Goal: Task Accomplishment & Management: Complete application form

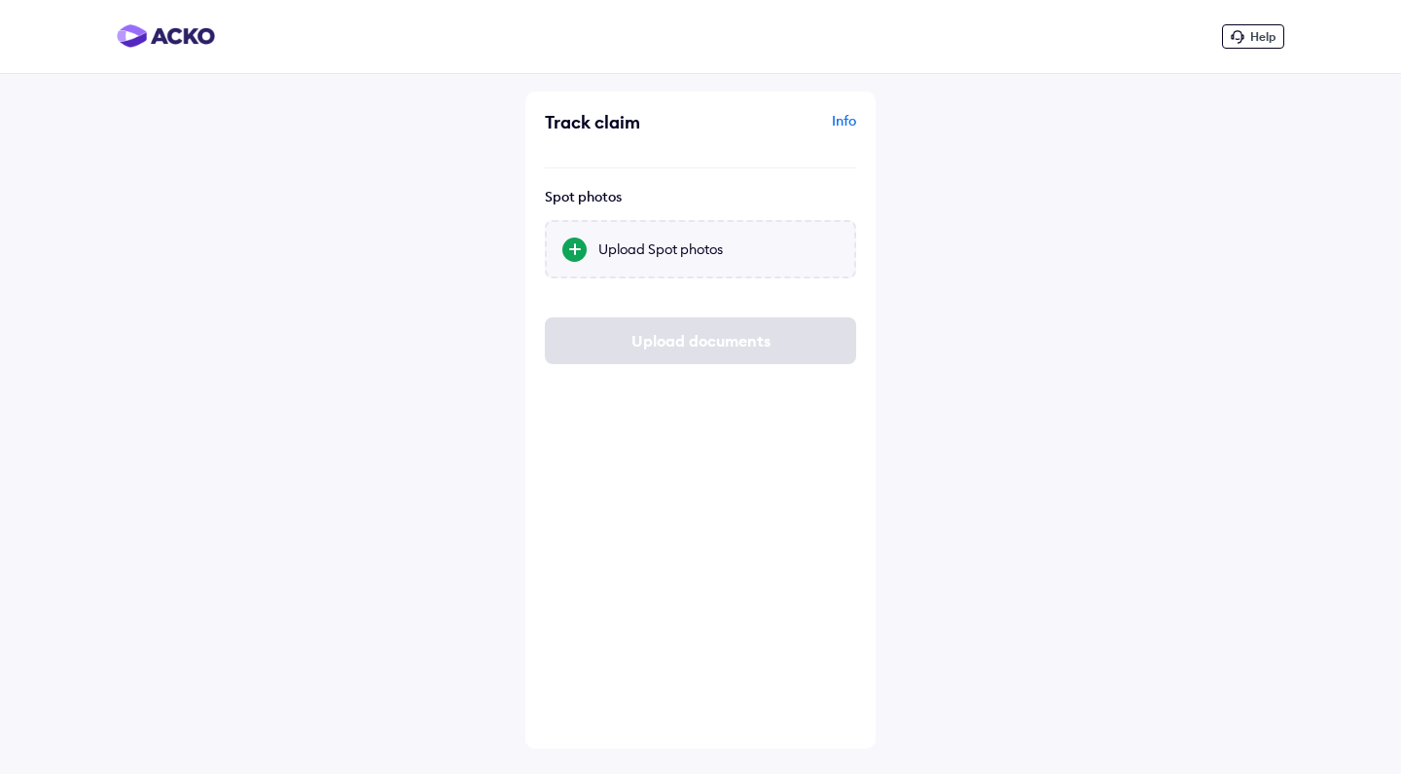
click at [741, 234] on div "Upload Spot photos" at bounding box center [700, 249] width 311 height 58
click at [0, 0] on input "Upload Spot photos" at bounding box center [0, 0] width 0 height 0
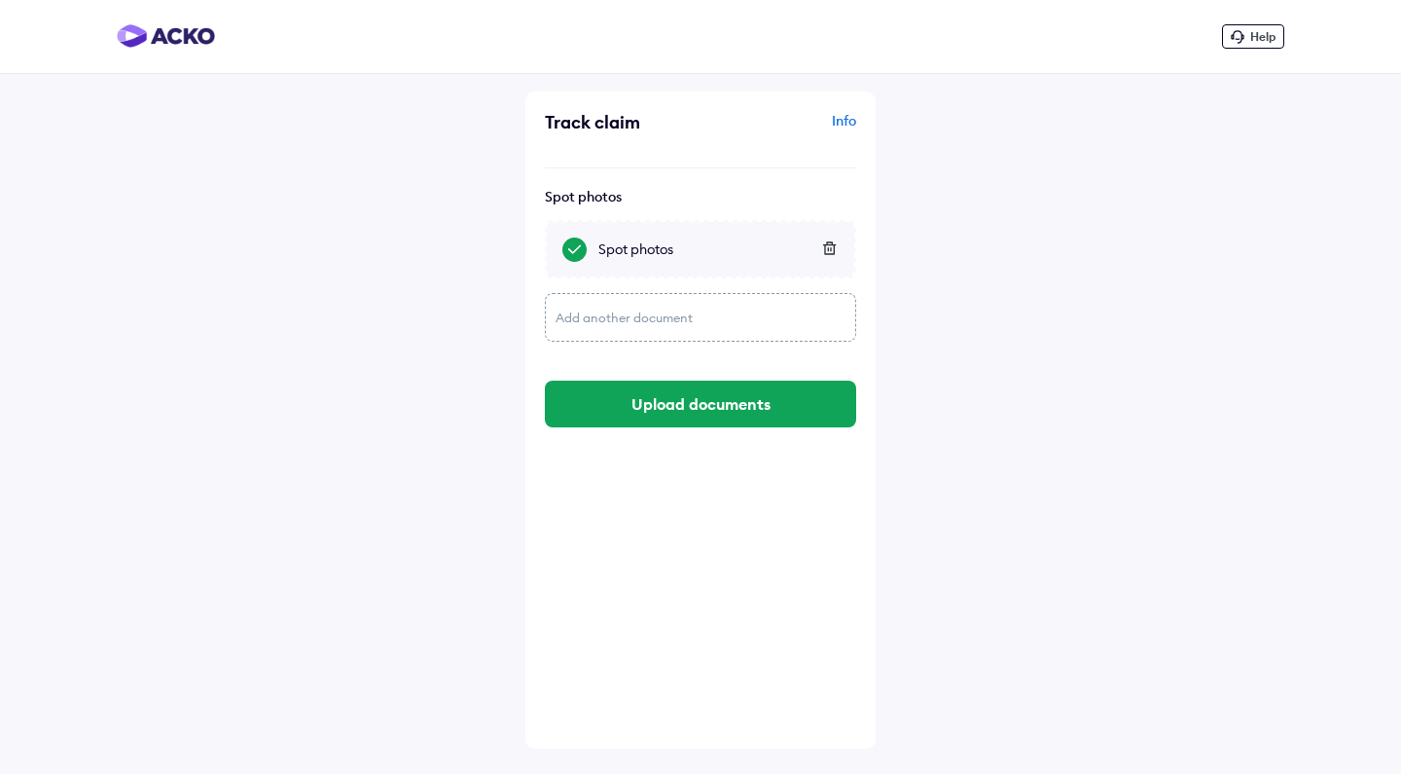
click at [828, 252] on icon at bounding box center [829, 248] width 15 height 14
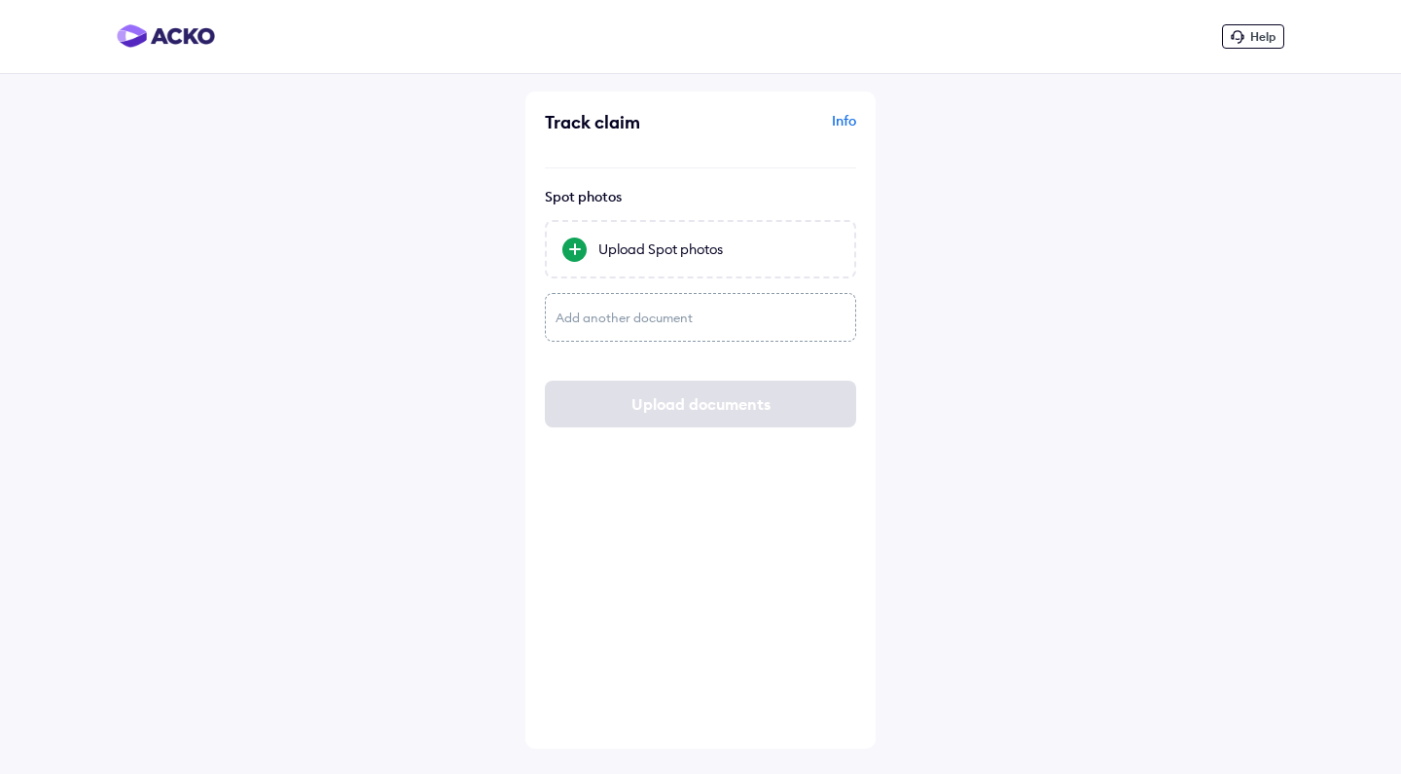
click at [828, 252] on div "Upload Spot photos" at bounding box center [719, 248] width 240 height 19
click at [0, 0] on input "Upload Spot photos" at bounding box center [0, 0] width 0 height 0
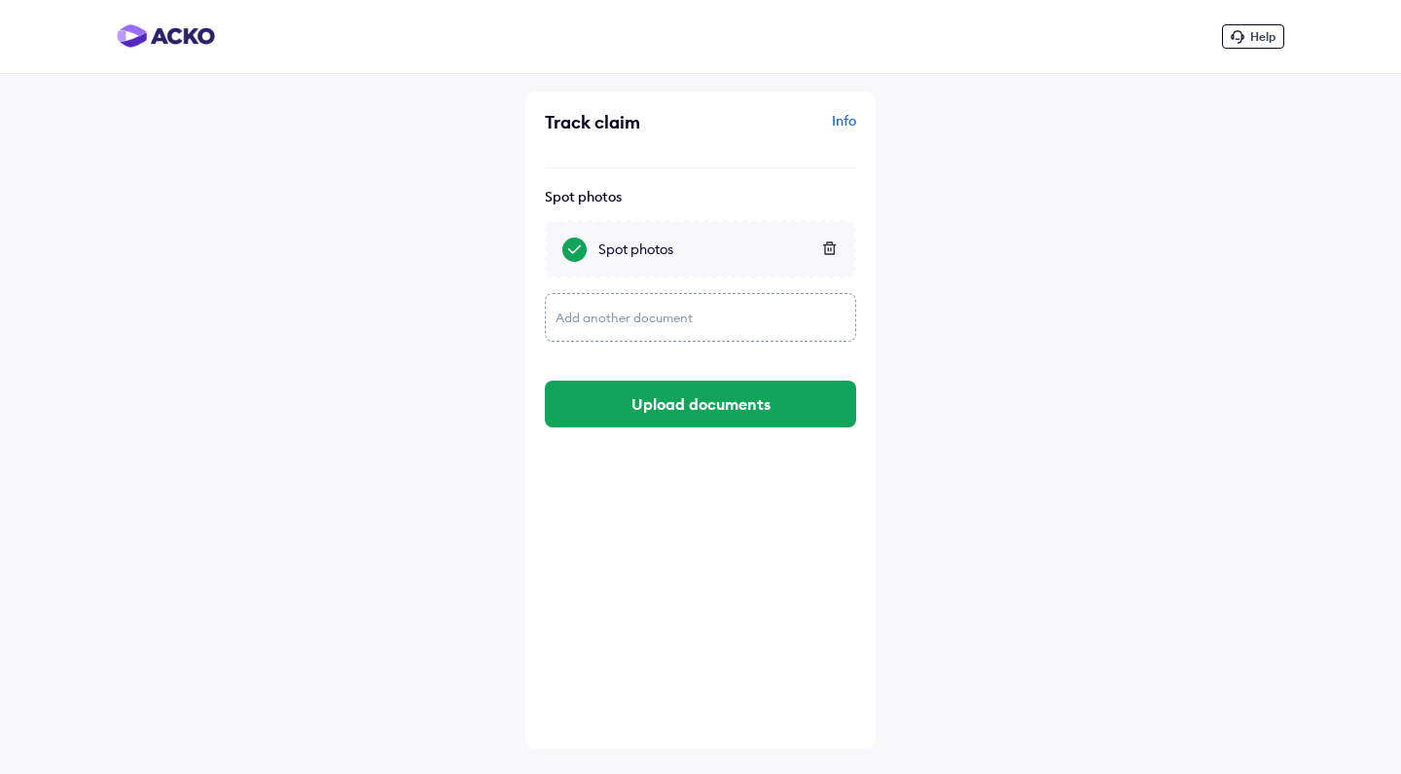
click at [712, 324] on div "Add another document" at bounding box center [700, 317] width 311 height 49
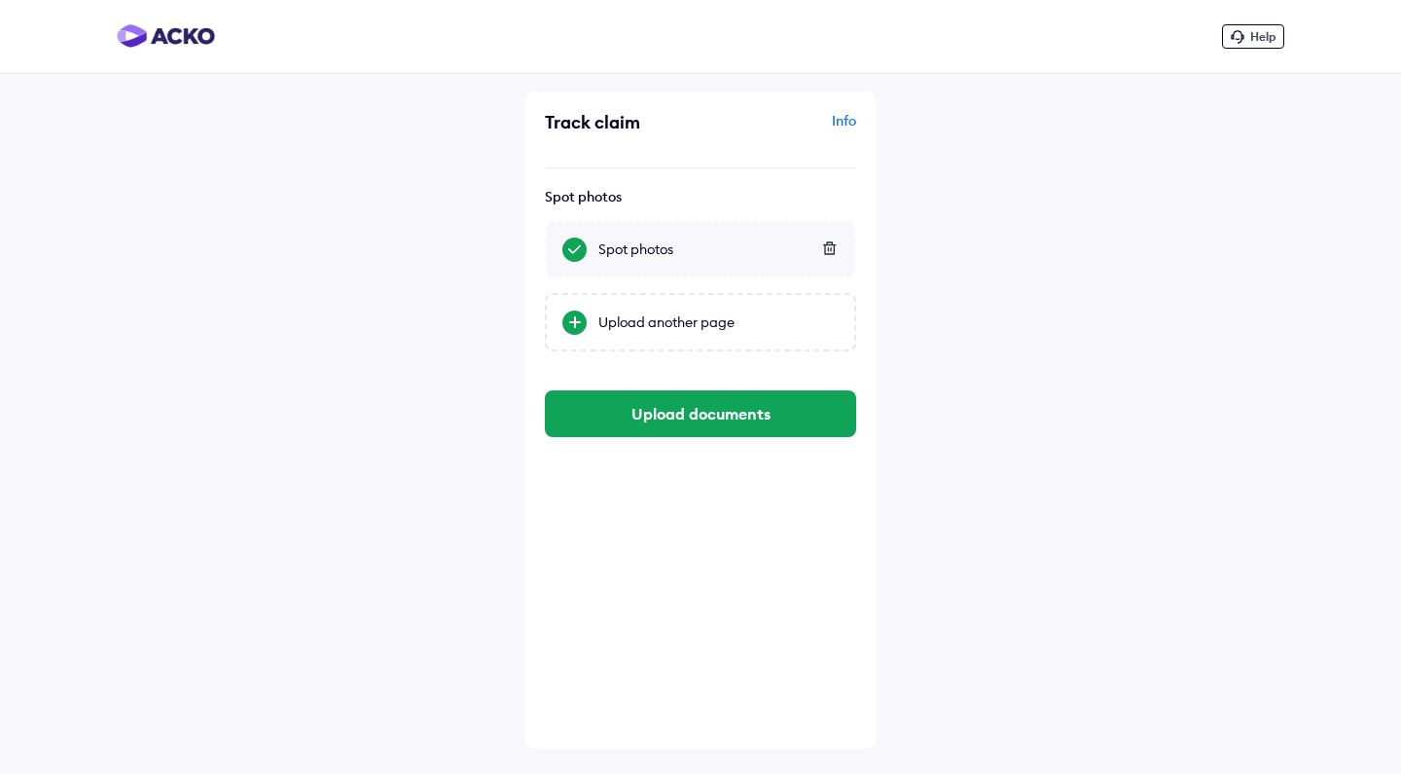
click at [712, 324] on div "Upload another page" at bounding box center [719, 321] width 240 height 19
click at [0, 0] on input "Upload another page" at bounding box center [0, 0] width 0 height 0
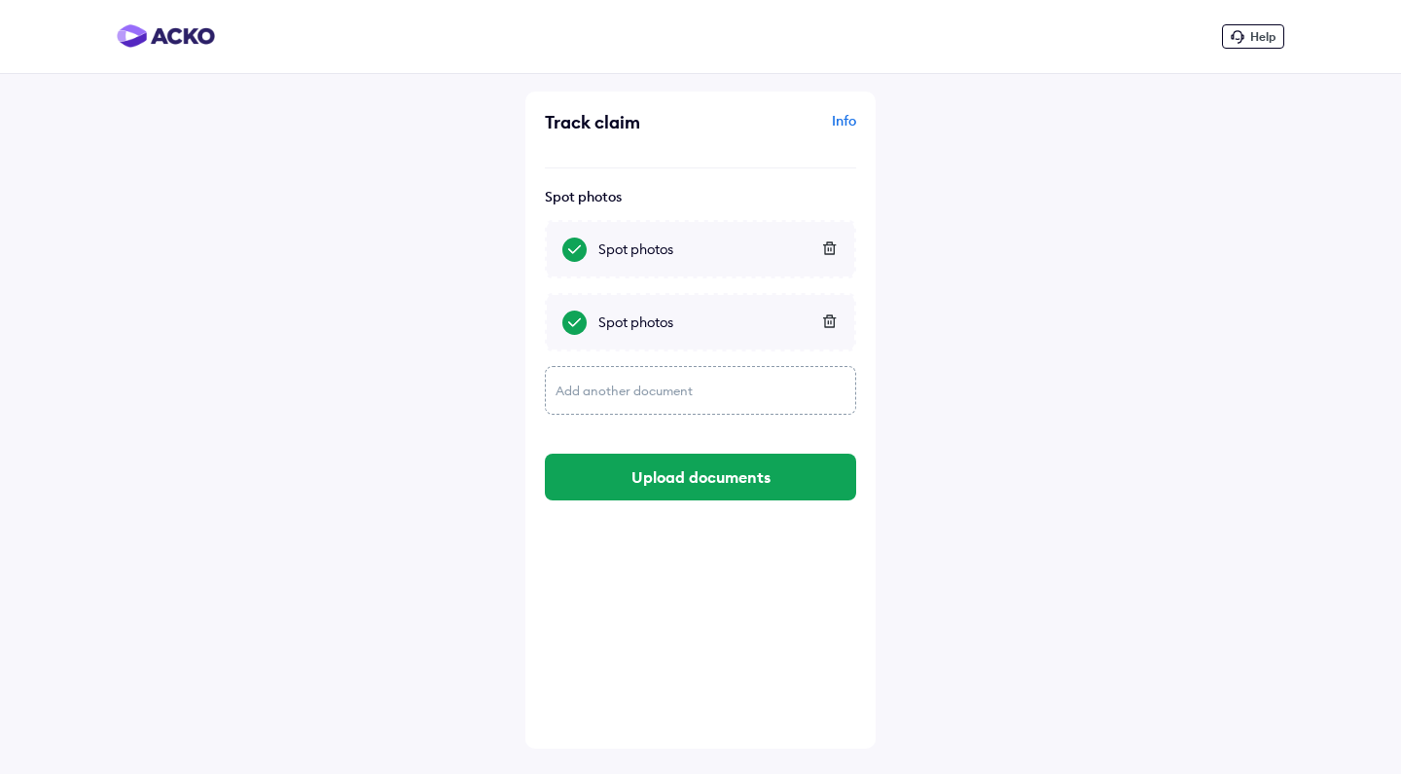
click at [828, 253] on icon at bounding box center [829, 248] width 15 height 14
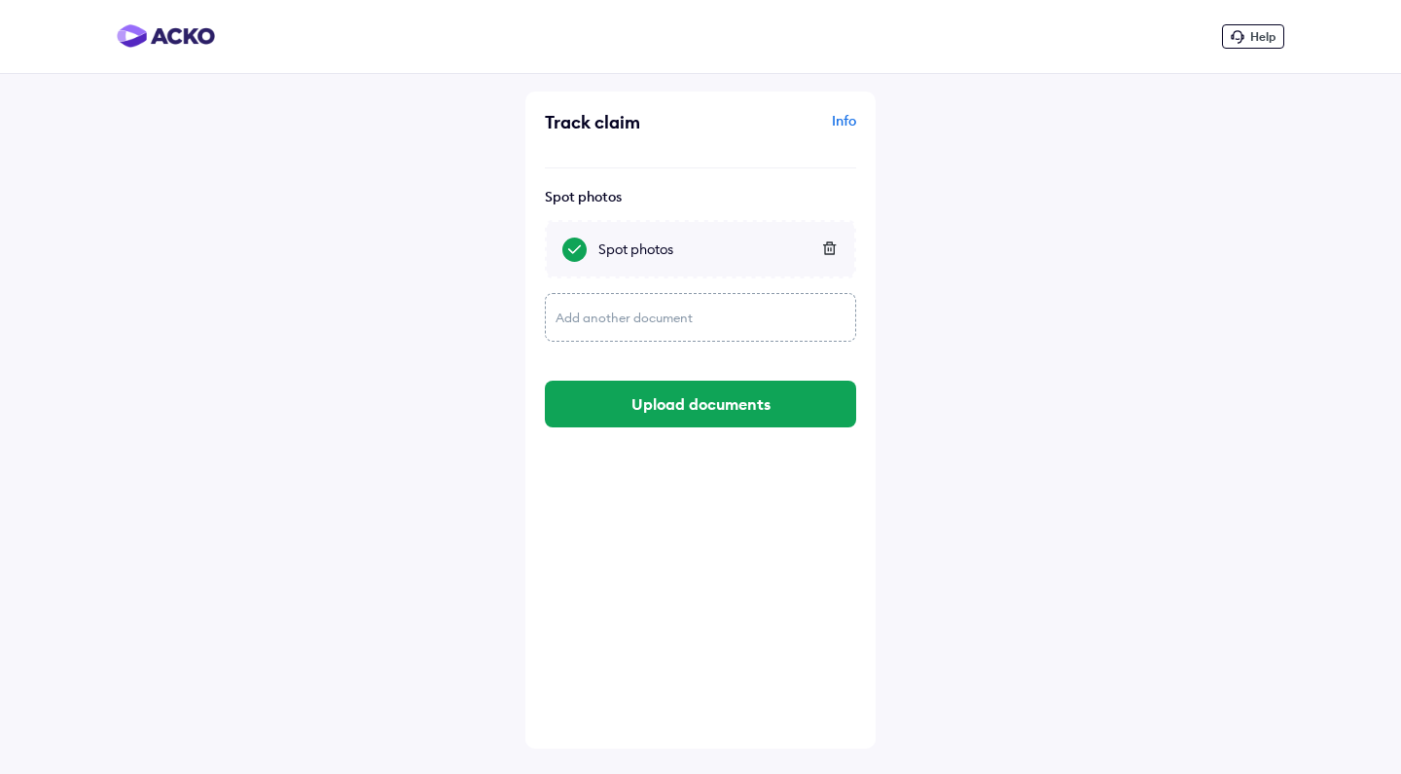
click at [828, 253] on icon at bounding box center [829, 248] width 15 height 14
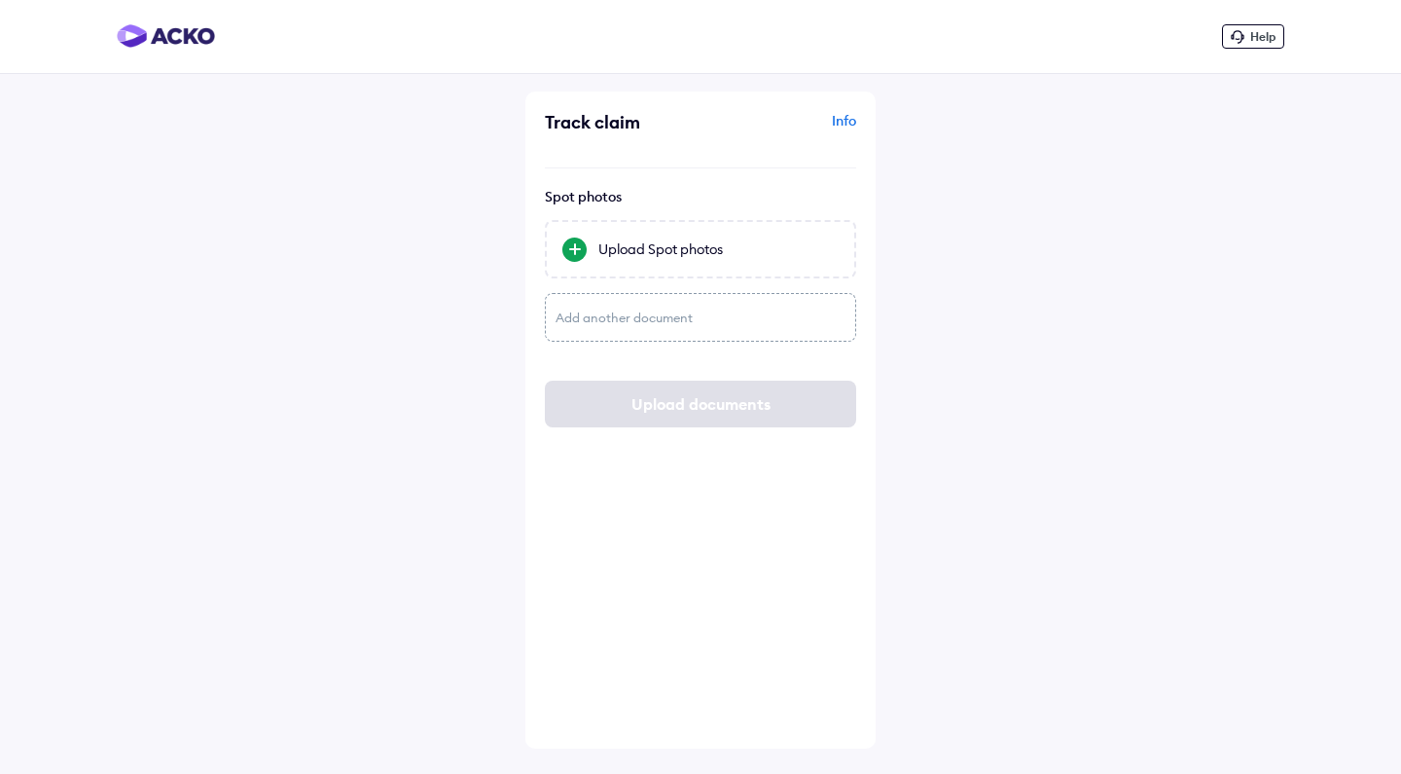
click at [862, 250] on div "Track claim Info Spot photos Upload Spot photos Add another document Upload doc…" at bounding box center [701, 419] width 350 height 657
click at [763, 250] on div "Upload Spot photos" at bounding box center [719, 248] width 240 height 19
click at [0, 0] on input "Upload Spot photos" at bounding box center [0, 0] width 0 height 0
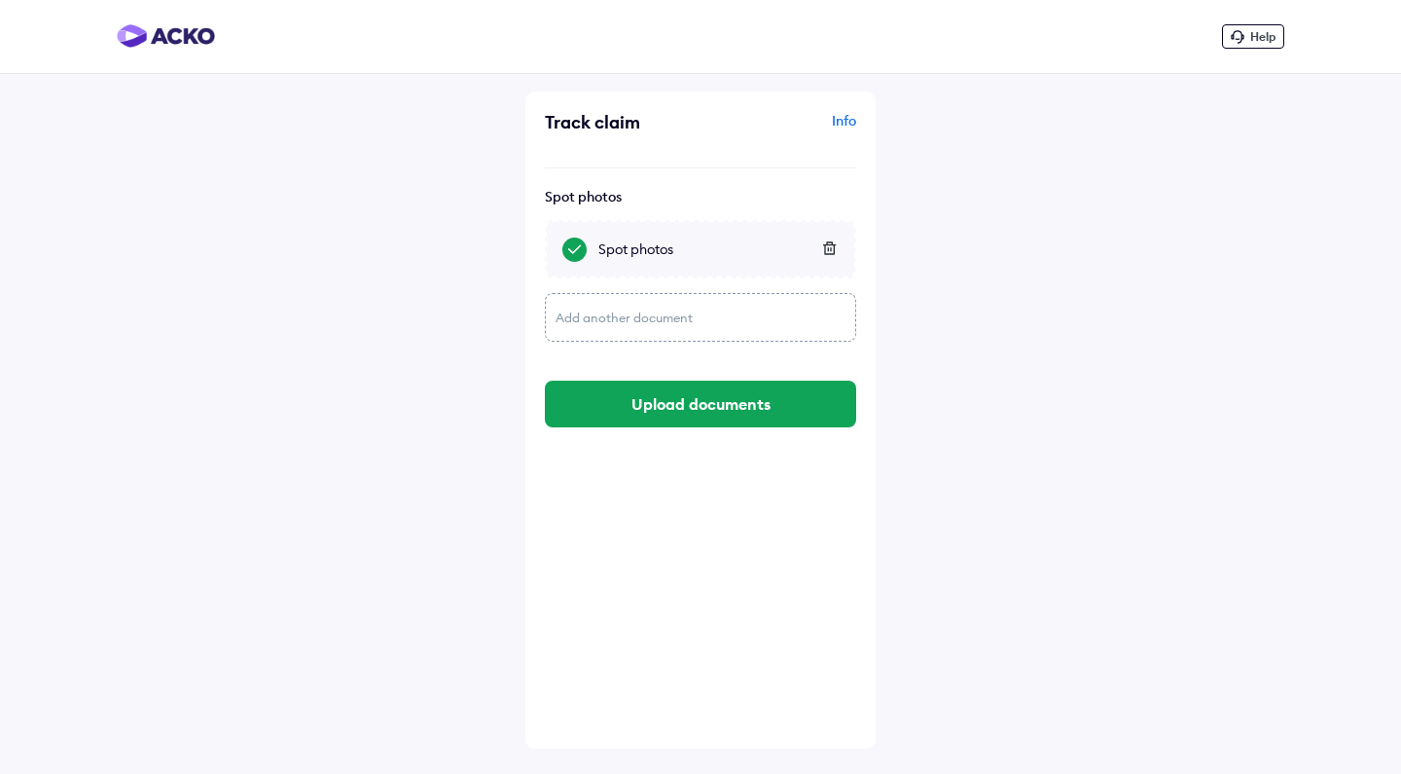
click at [793, 325] on div "Add another document" at bounding box center [700, 317] width 311 height 49
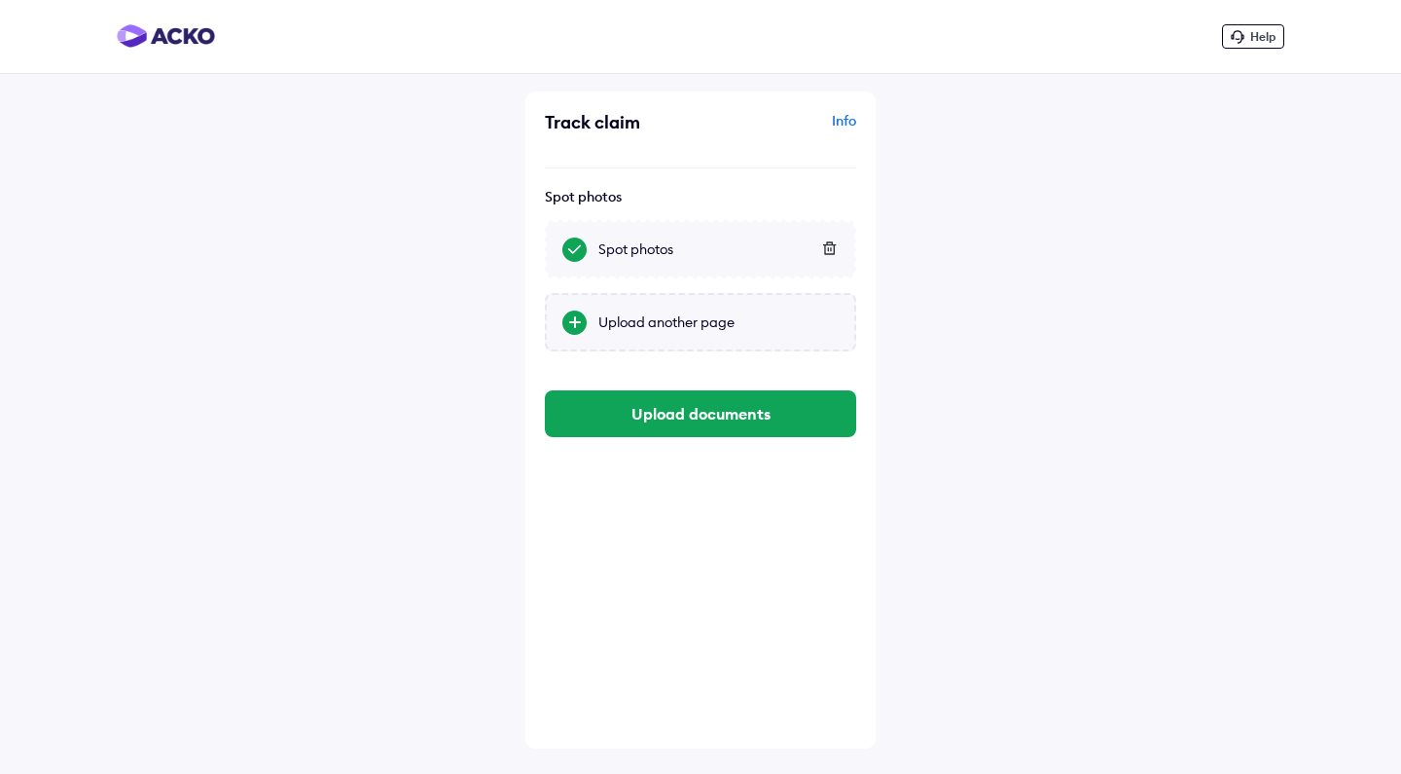
click at [732, 330] on div "Upload another page" at bounding box center [719, 321] width 240 height 19
click at [0, 0] on input "Upload another page" at bounding box center [0, 0] width 0 height 0
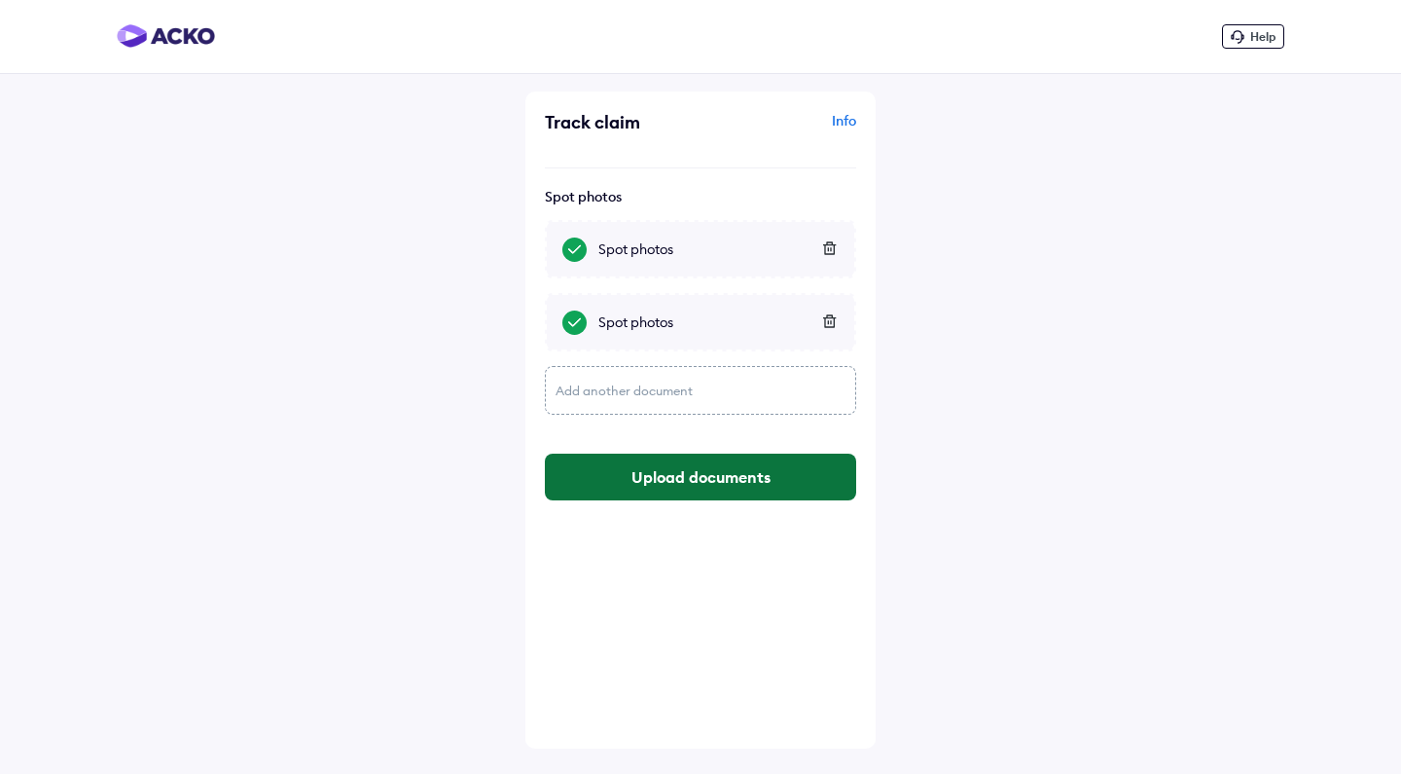
click at [753, 476] on button "Upload documents" at bounding box center [700, 477] width 311 height 47
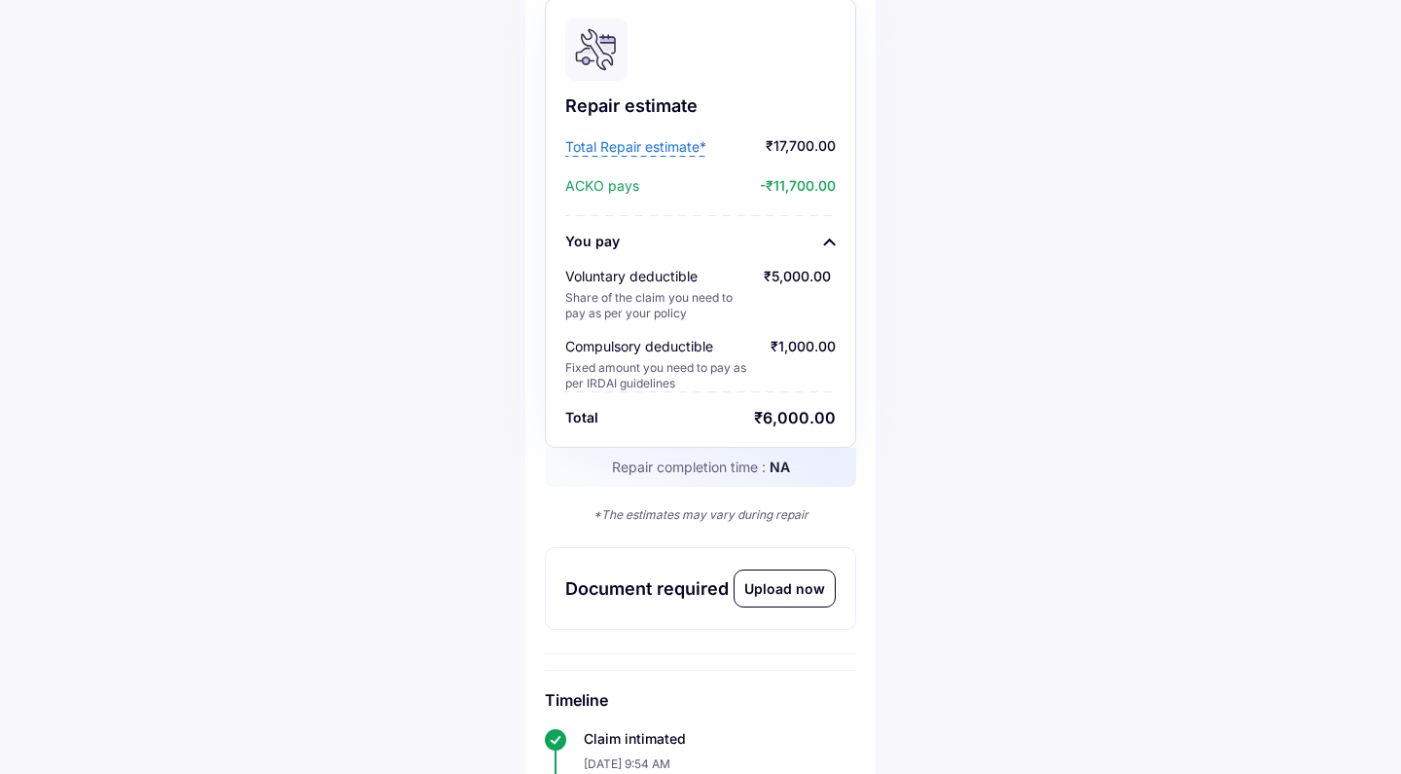
scroll to position [114, 0]
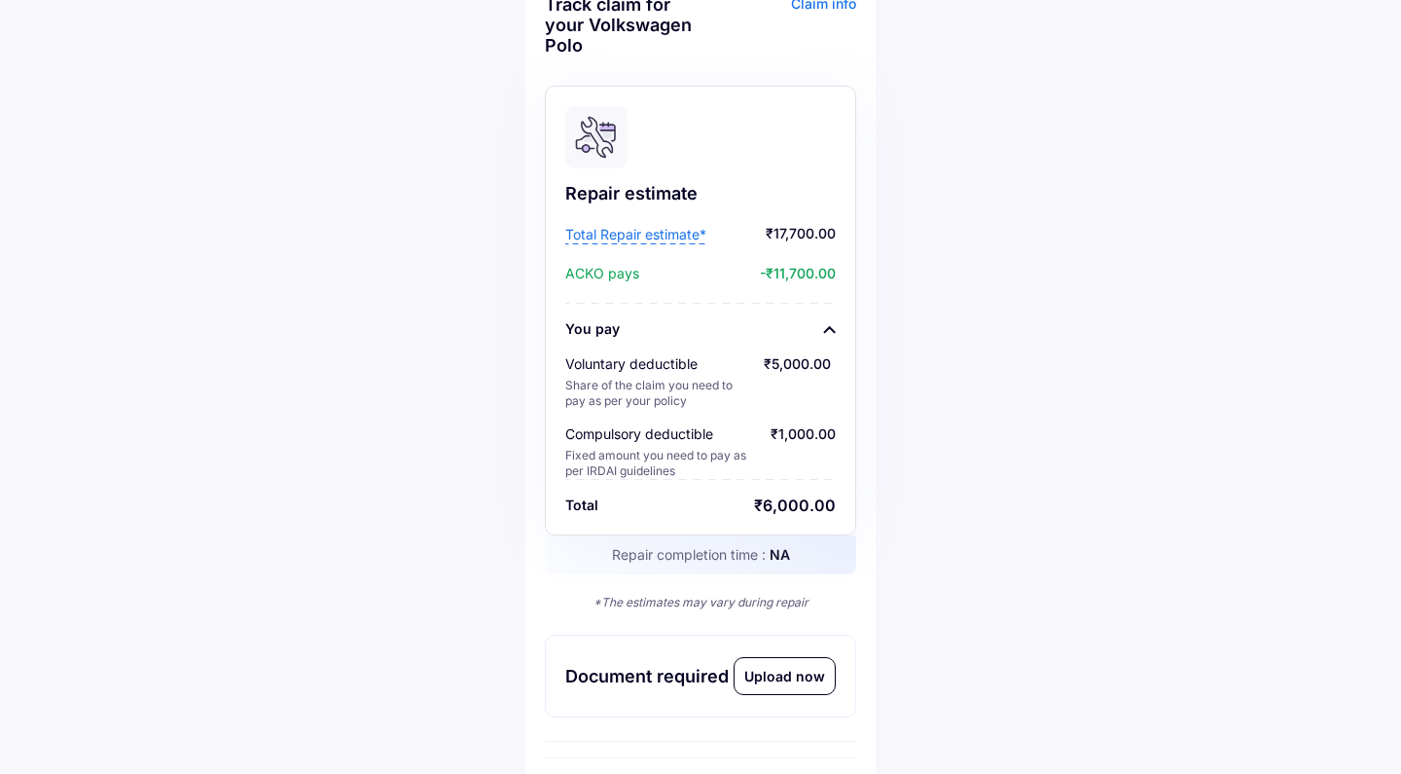
click at [644, 240] on span "Total Repair estimate*" at bounding box center [635, 234] width 141 height 19
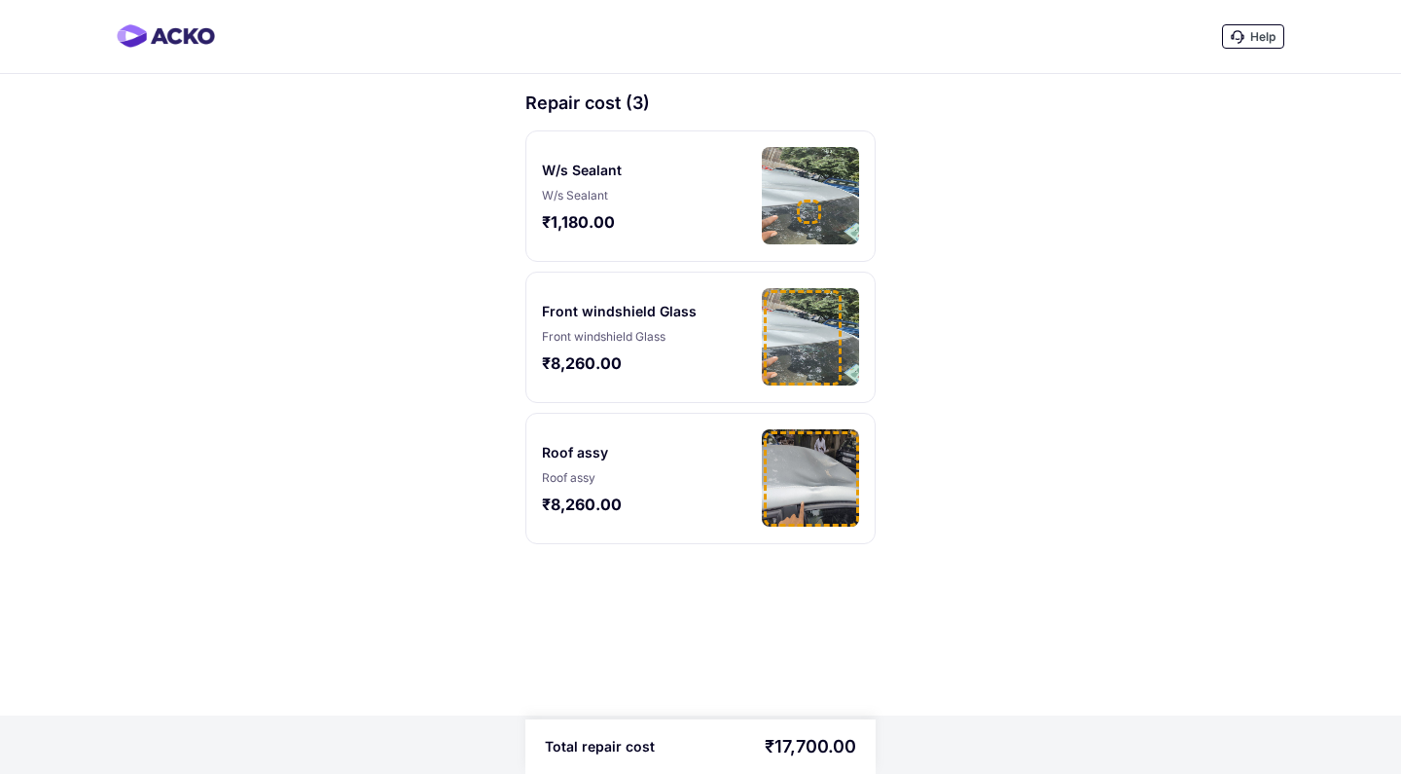
click at [793, 464] on div at bounding box center [811, 478] width 95 height 95
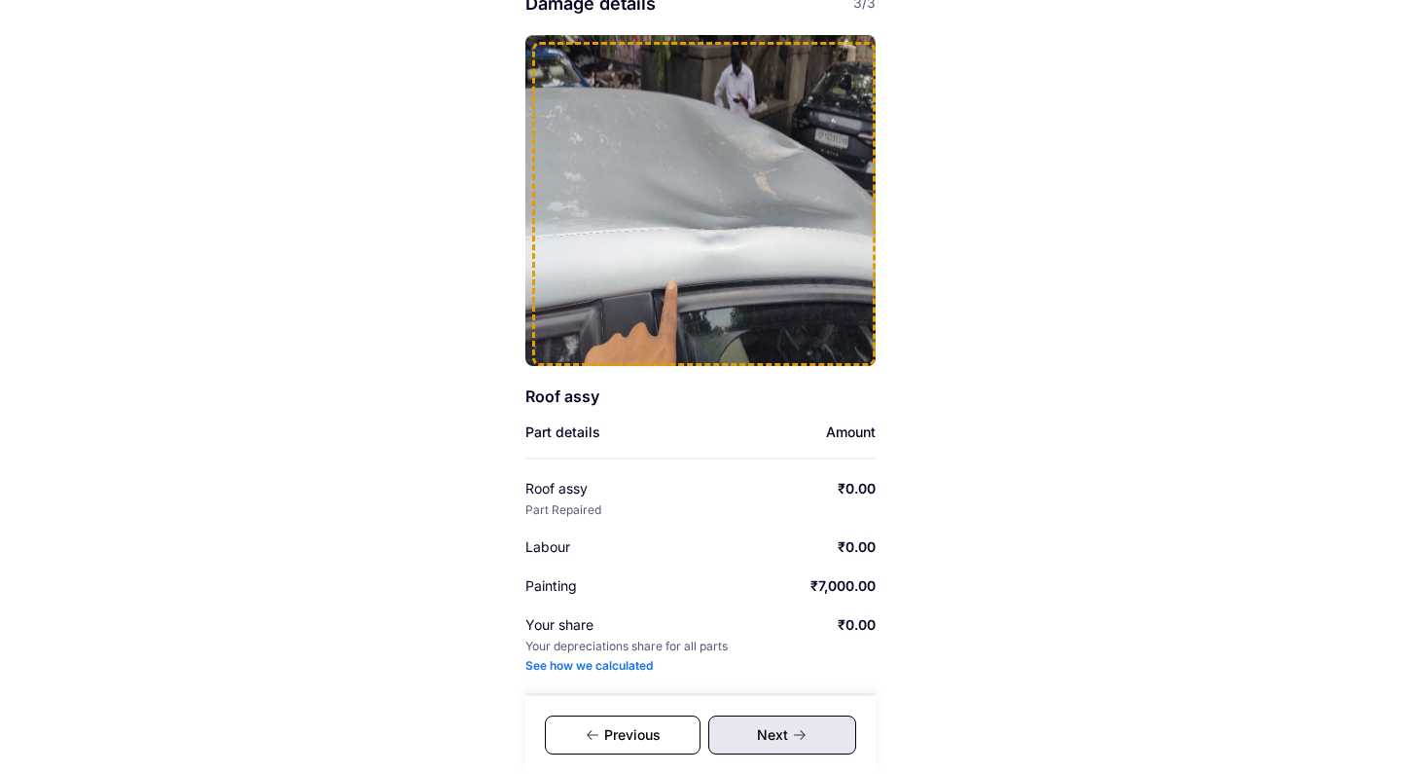
scroll to position [91, 0]
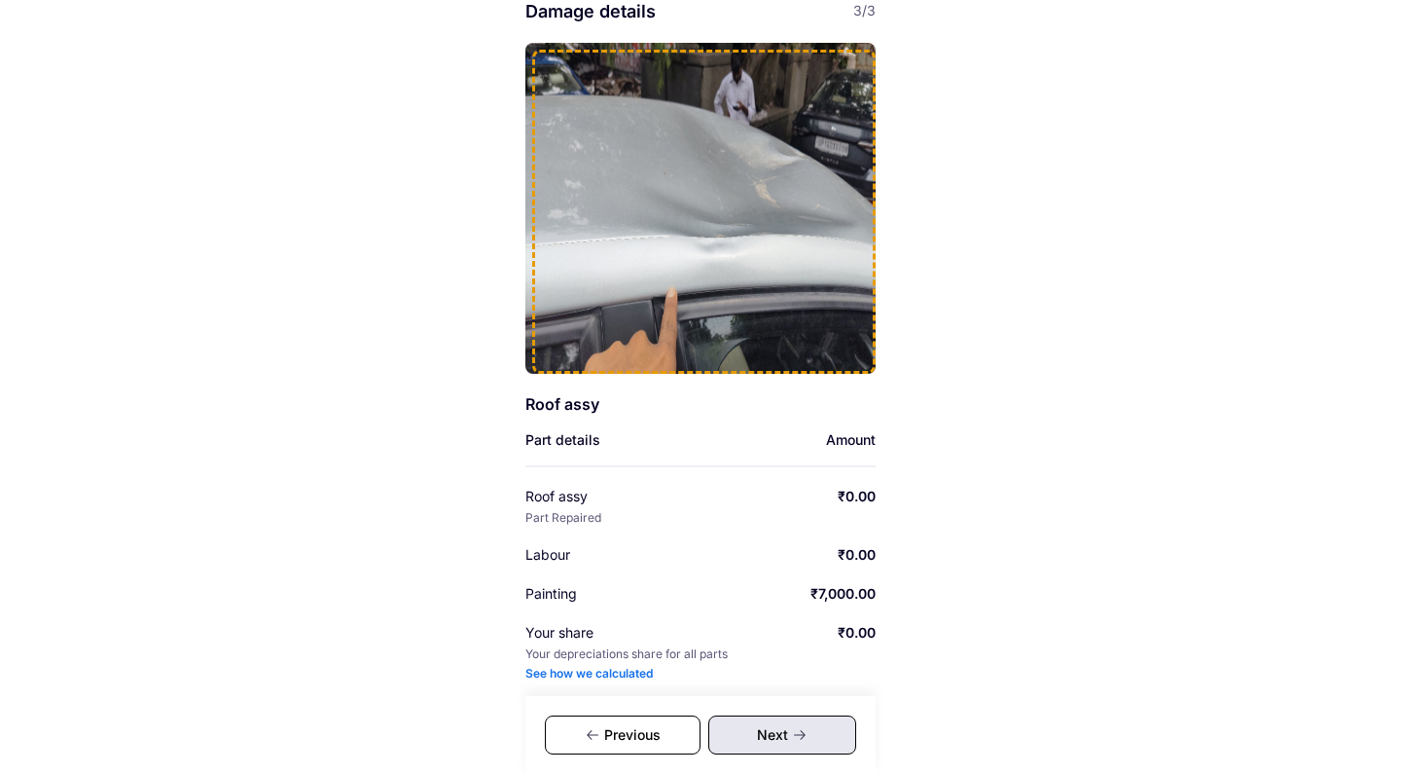
click at [647, 741] on div "Previous" at bounding box center [623, 734] width 156 height 39
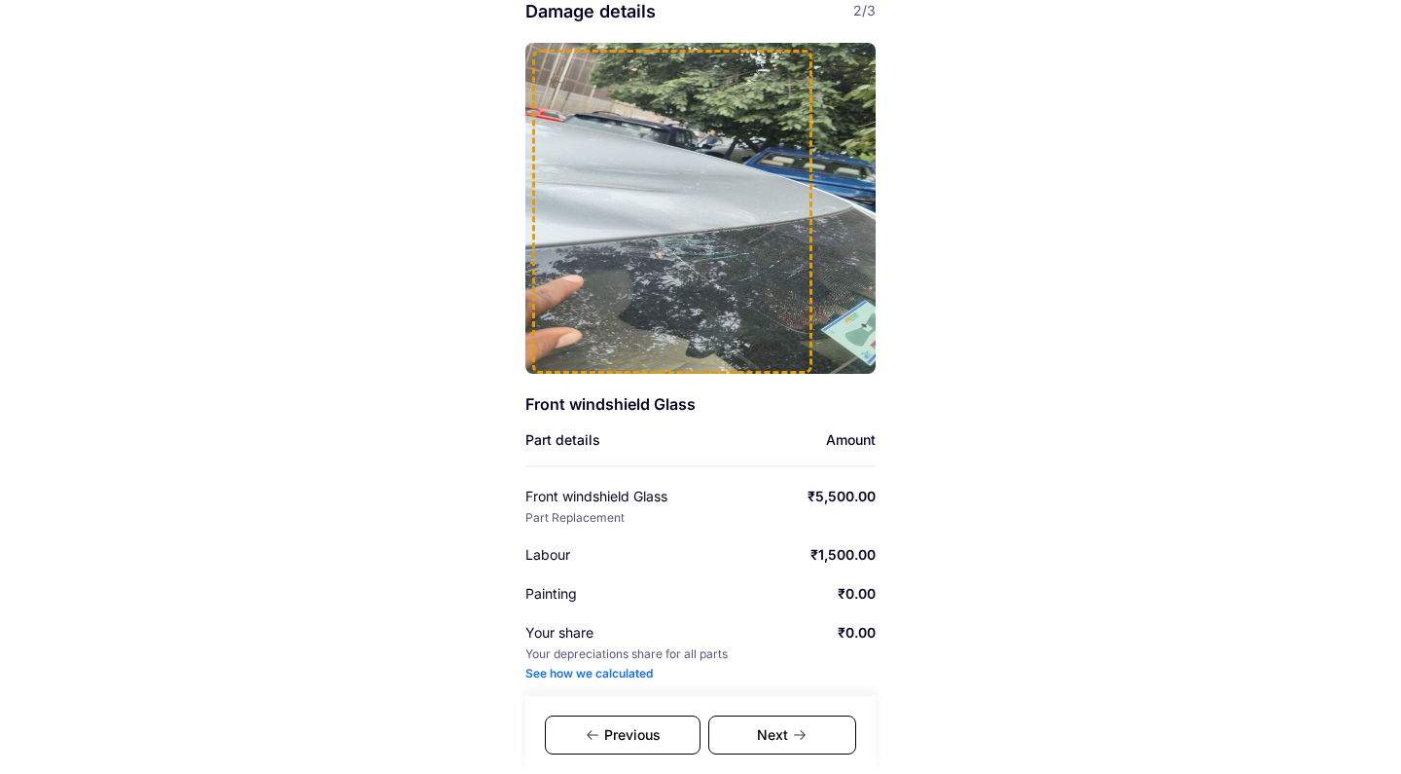
click at [645, 729] on div "Previous" at bounding box center [623, 734] width 156 height 39
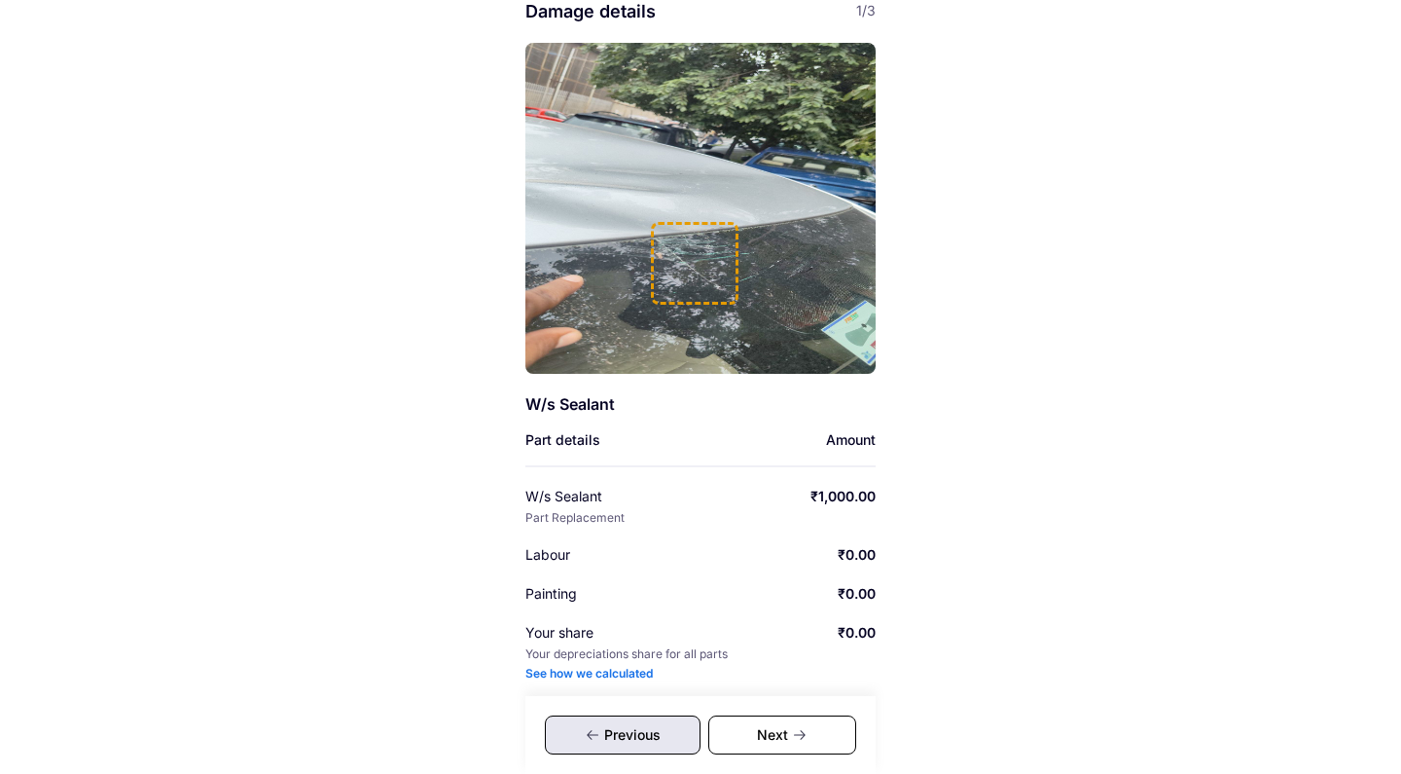
click at [265, 117] on div "Help Damage details 1/3 W/s Sealant Part details Amount W/s Sealant Part Replac…" at bounding box center [700, 374] width 1401 height 930
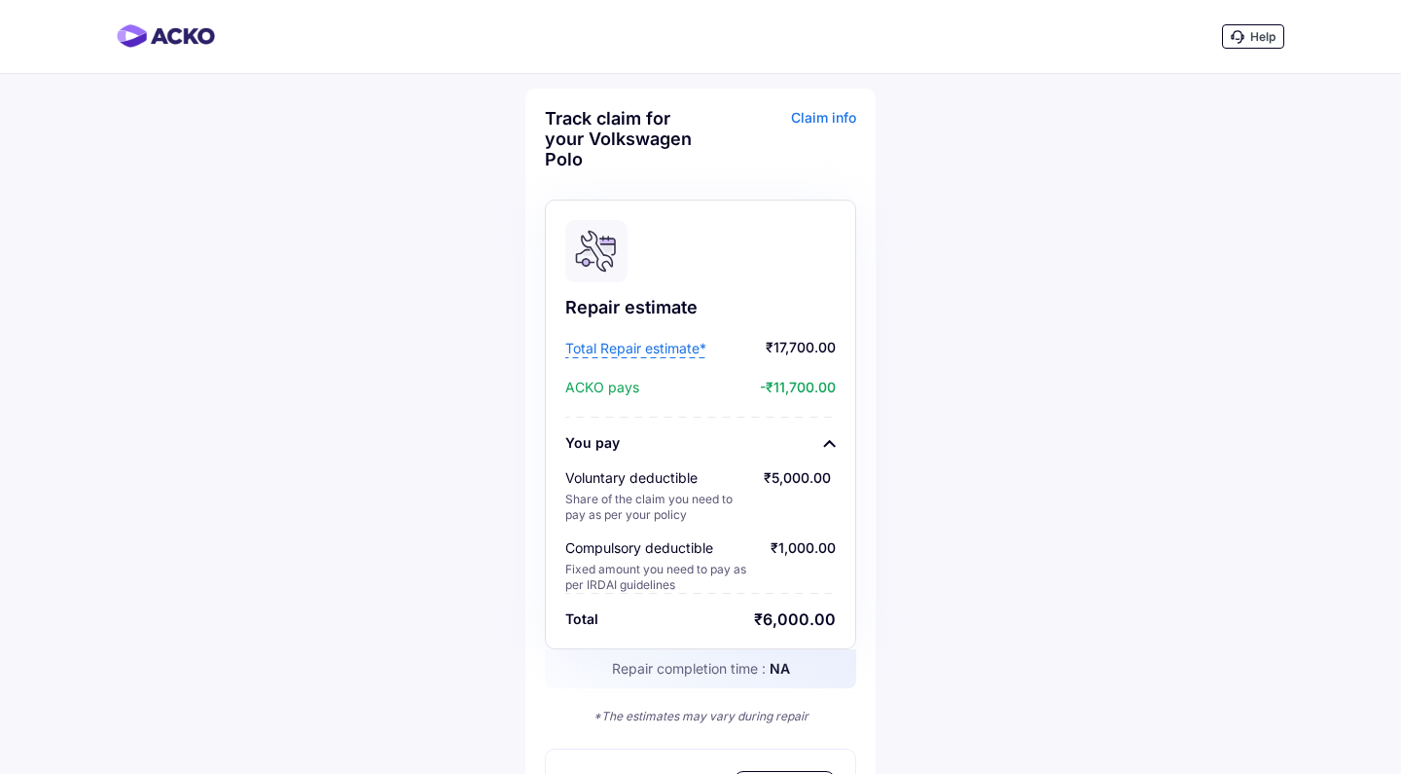
click at [795, 116] on div "Claim info" at bounding box center [781, 146] width 151 height 76
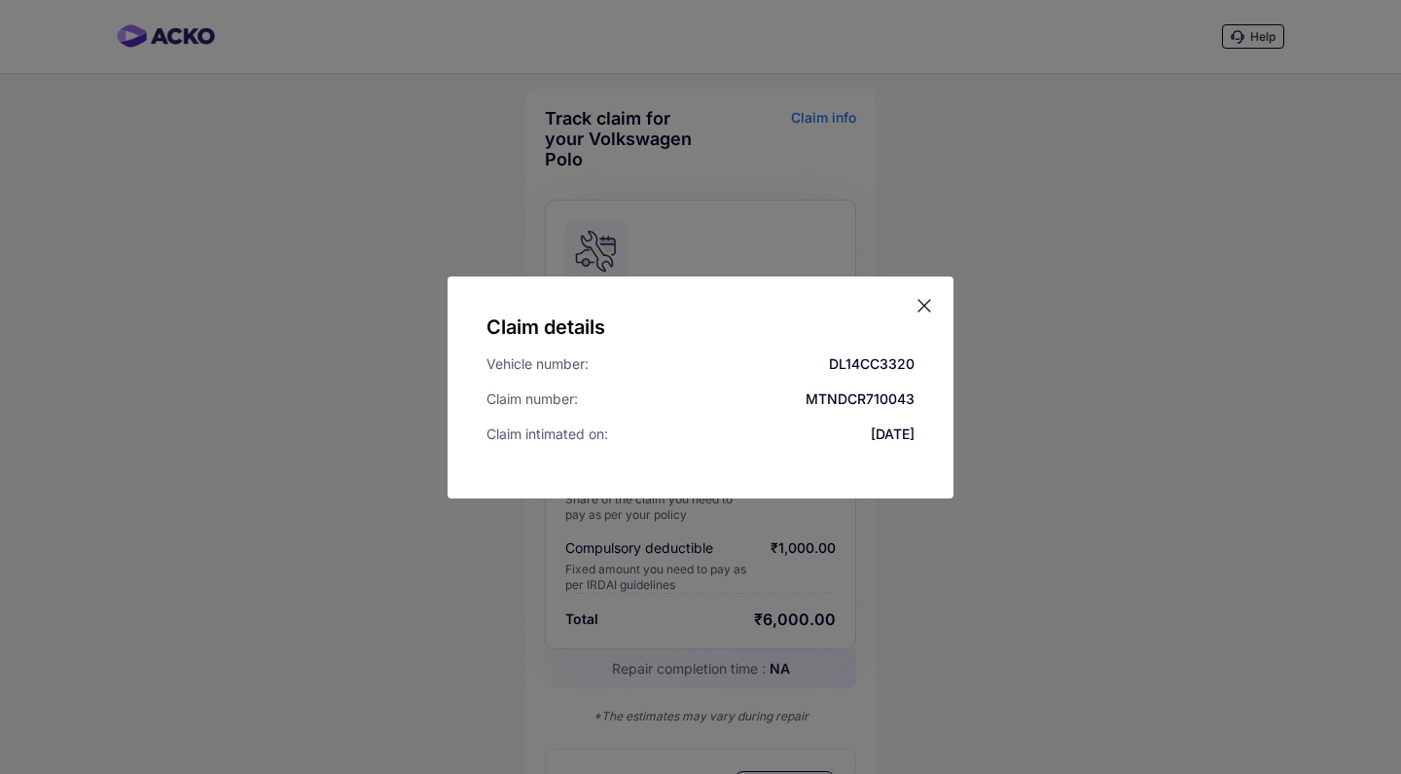
click at [927, 309] on icon at bounding box center [924, 305] width 19 height 19
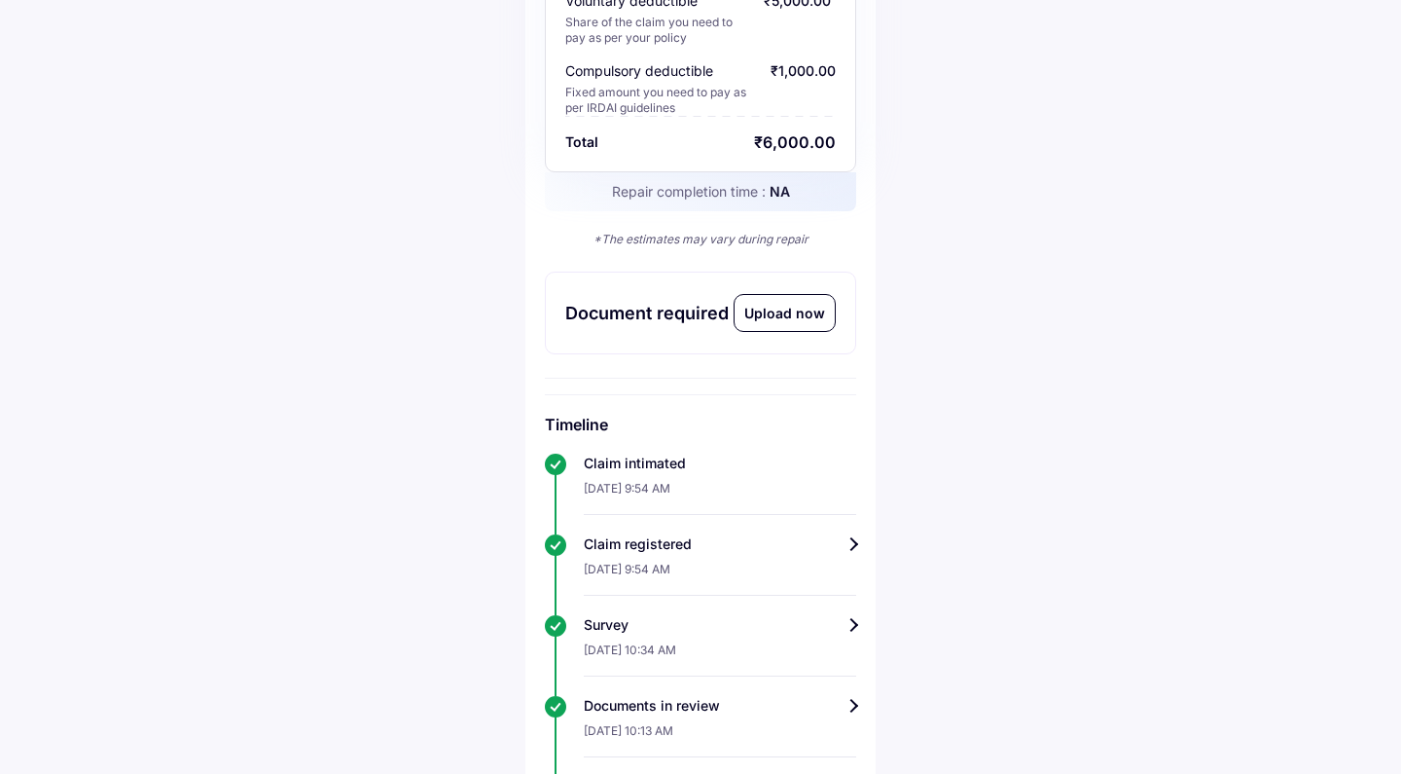
scroll to position [464, 0]
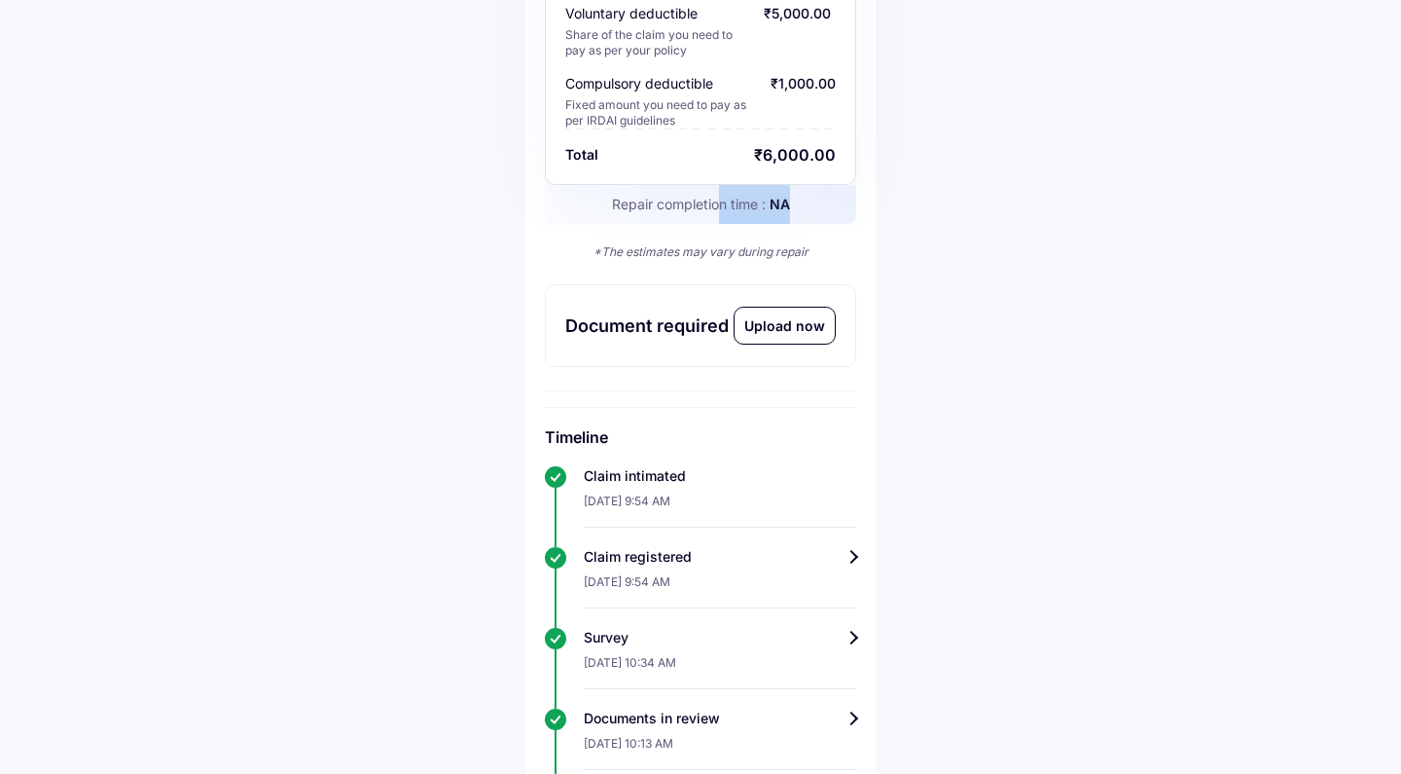
drag, startPoint x: 716, startPoint y: 205, endPoint x: 793, endPoint y: 206, distance: 76.9
click at [793, 206] on div "Repair completion time : NA" at bounding box center [700, 204] width 311 height 39
